Goal: Check status

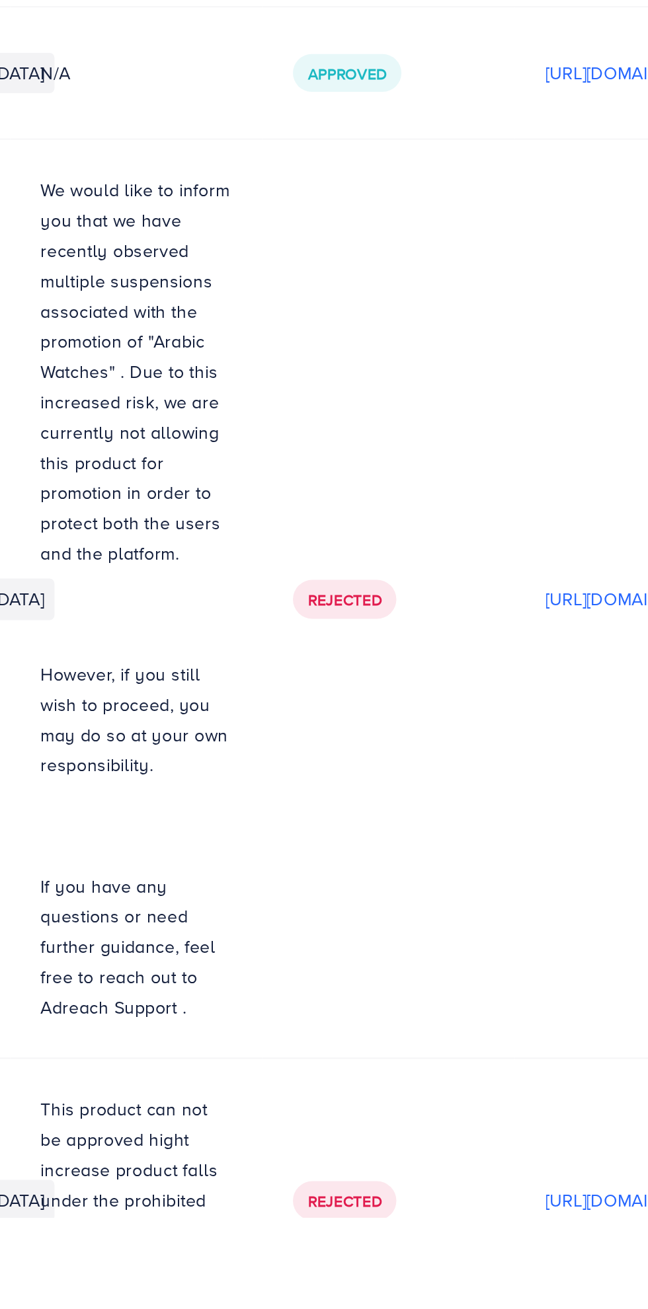
scroll to position [667, 0]
click at [320, 1290] on div "Rejected" at bounding box center [293, 1300] width 54 height 20
click at [234, 1264] on p "This product can not be approved hight increase product falls under the prohibi…" at bounding box center [183, 1299] width 100 height 111
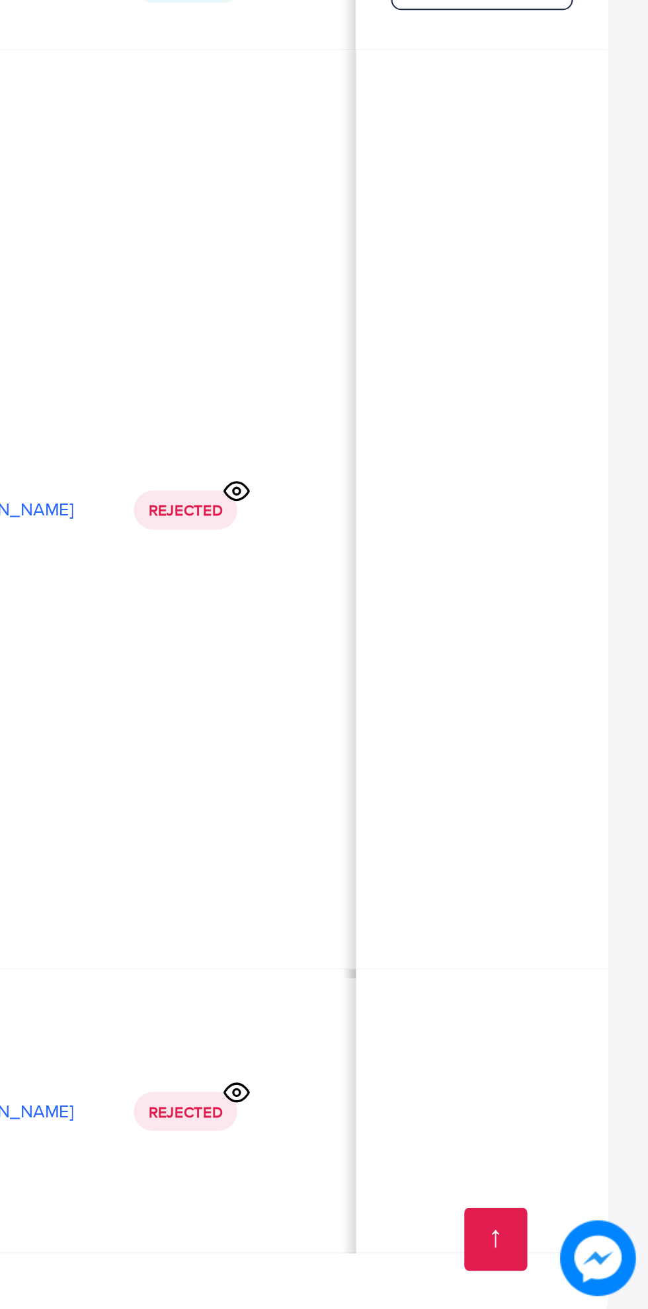
scroll to position [0, 414]
click at [439, 1189] on icon at bounding box center [432, 1196] width 14 height 14
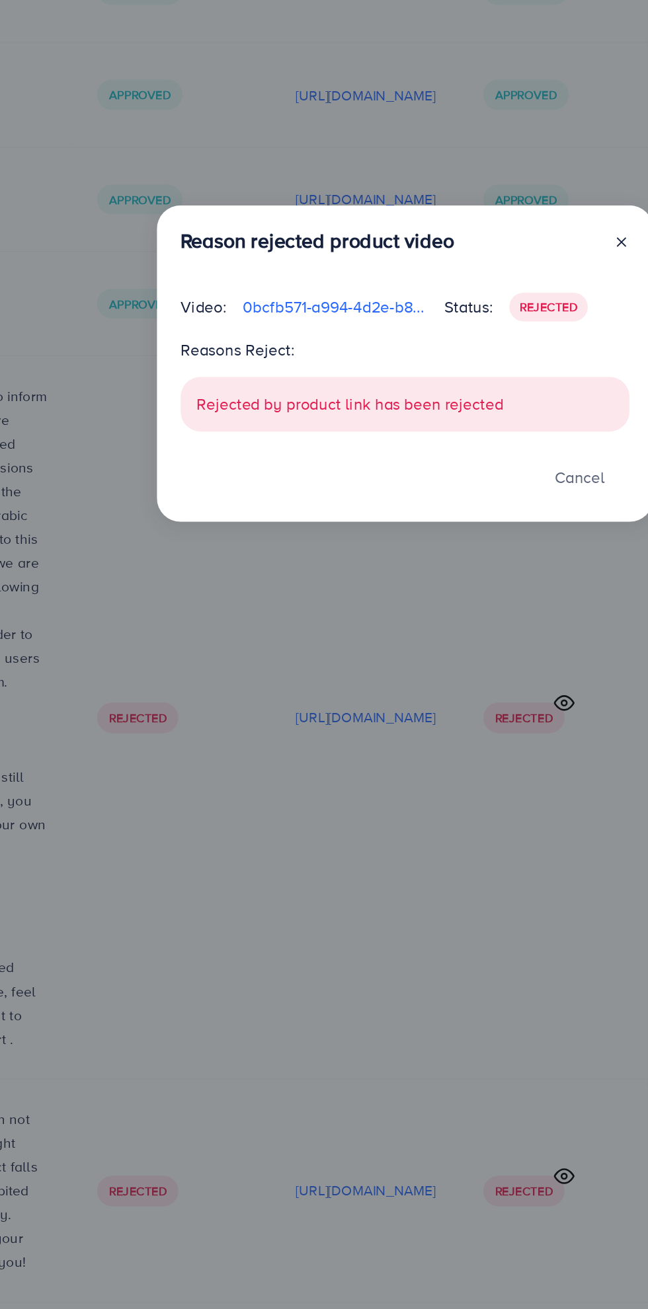
scroll to position [762, 0]
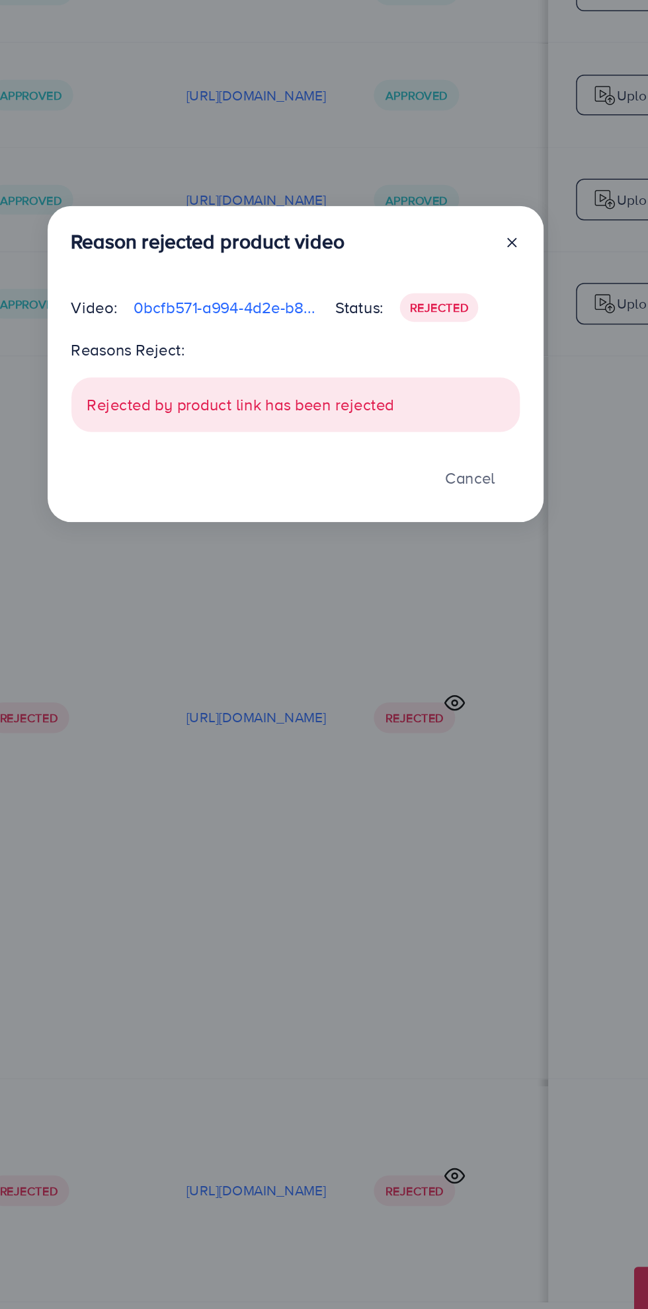
click at [467, 717] on div "Cancel" at bounding box center [325, 730] width 299 height 28
click at [464, 725] on button "Cancel" at bounding box center [442, 730] width 66 height 28
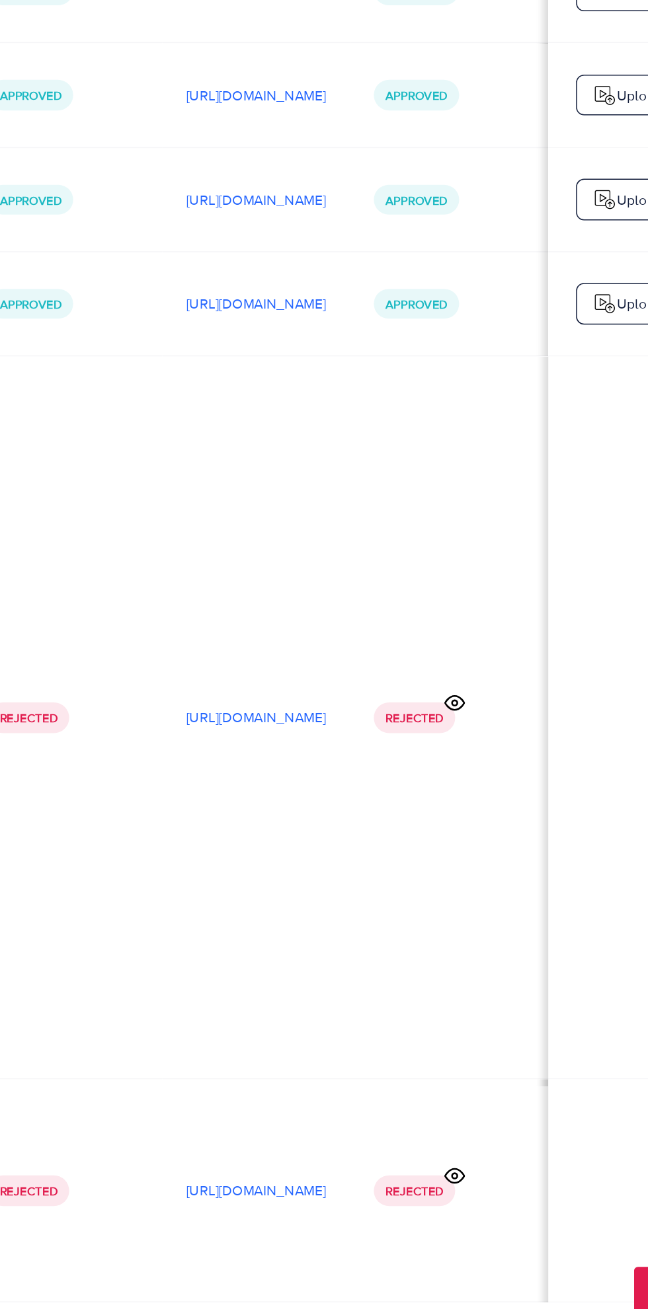
click at [476, 580] on td "Approved" at bounding box center [428, 614] width 132 height 69
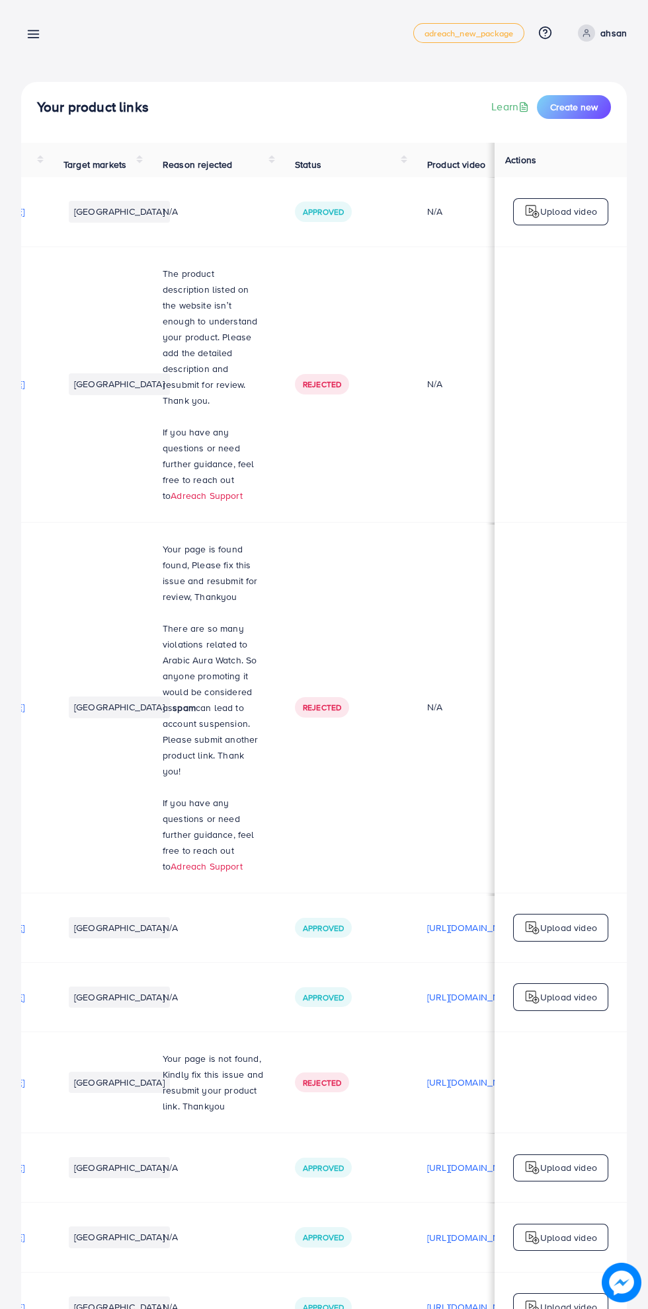
scroll to position [0, 0]
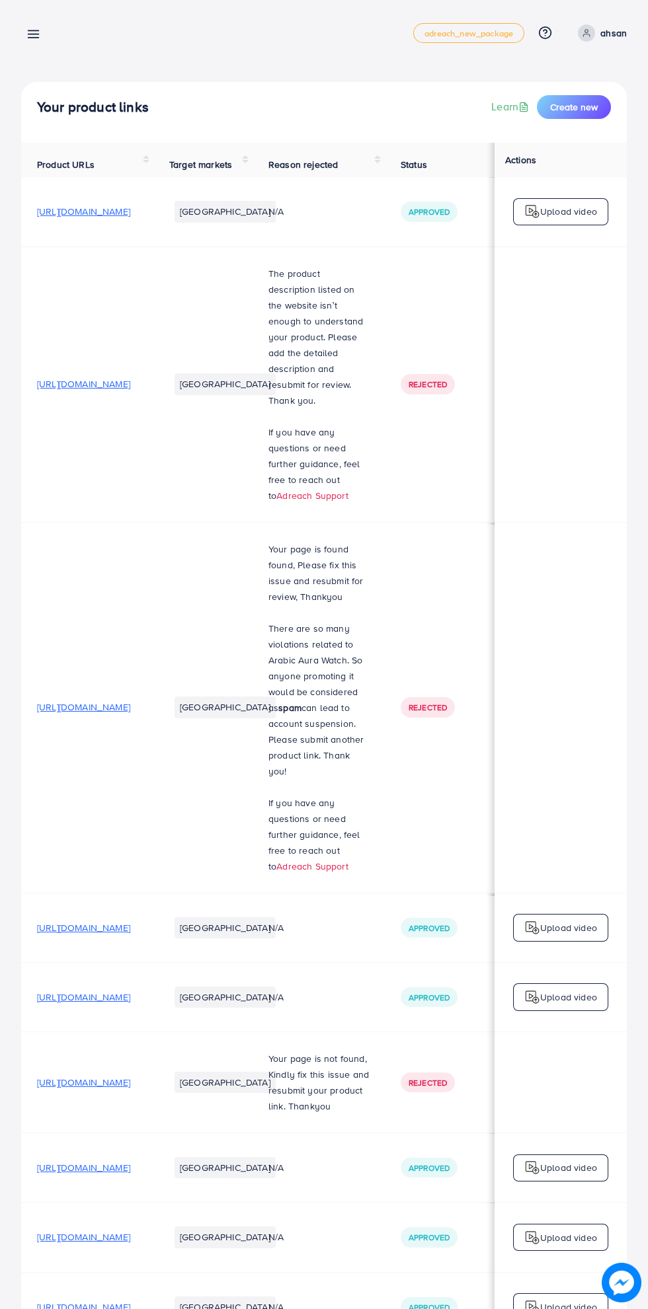
click at [610, 1289] on img at bounding box center [621, 1283] width 40 height 40
